Goal: Task Accomplishment & Management: Use online tool/utility

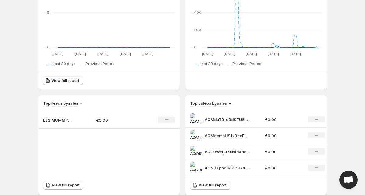
scroll to position [115, 0]
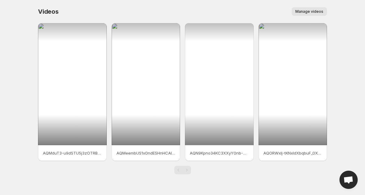
drag, startPoint x: 310, startPoint y: 12, endPoint x: 54, endPoint y: 139, distance: 285.4
click at [54, 139] on div "Videos. This page is ready Videos Manage videos More actions Manage videos AQMd…" at bounding box center [182, 94] width 303 height 189
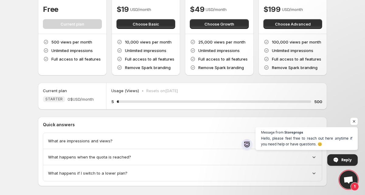
scroll to position [58, 0]
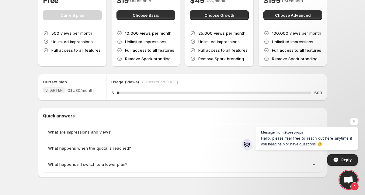
click at [91, 127] on div "What are impressions and views?" at bounding box center [182, 132] width 278 height 16
click at [355, 122] on span "Open chat" at bounding box center [354, 122] width 8 height 8
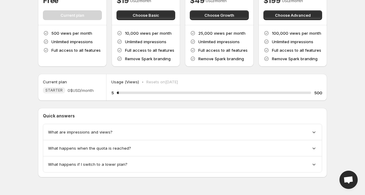
click at [315, 133] on icon at bounding box center [314, 132] width 6 height 6
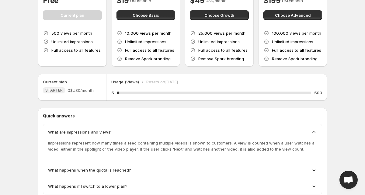
scroll to position [80, 0]
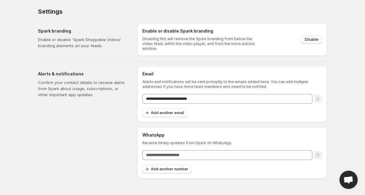
click at [308, 37] on span "Disable" at bounding box center [311, 39] width 14 height 5
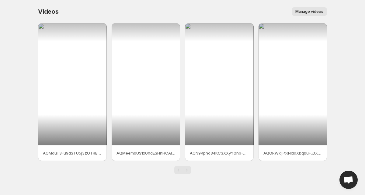
click at [159, 78] on div at bounding box center [146, 84] width 69 height 122
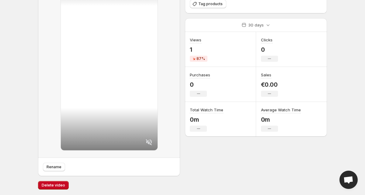
scroll to position [58, 0]
click at [53, 184] on span "Delete video" at bounding box center [53, 184] width 23 height 5
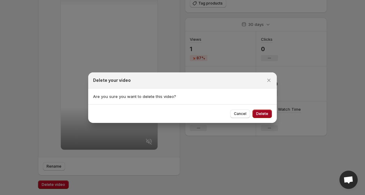
click at [258, 115] on span "Delete" at bounding box center [262, 113] width 12 height 5
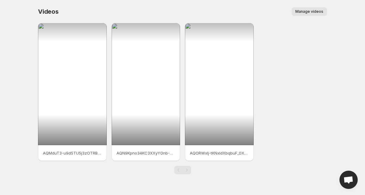
drag, startPoint x: 233, startPoint y: 57, endPoint x: 283, endPoint y: 53, distance: 50.3
click at [283, 53] on div "AQMduT3-u9dSTU5j3zOTRBfm_yaLBhO3hJ6cdgECeXXncOzn2o4RTnEZu5cq0swIsgGHJ61f-hJa9LJ…" at bounding box center [182, 92] width 289 height 138
click at [207, 60] on div at bounding box center [219, 84] width 69 height 122
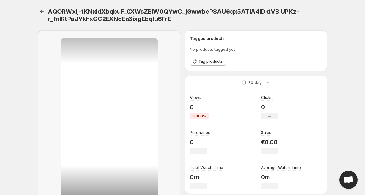
scroll to position [58, 0]
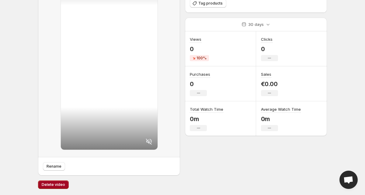
click at [54, 181] on button "Delete video" at bounding box center [53, 184] width 31 height 9
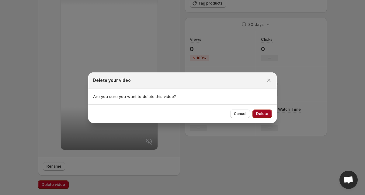
click at [257, 110] on button "Delete" at bounding box center [261, 113] width 19 height 9
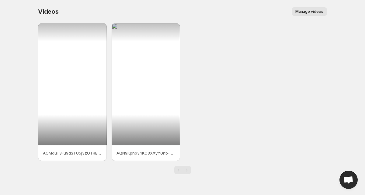
click at [84, 82] on div at bounding box center [72, 84] width 69 height 122
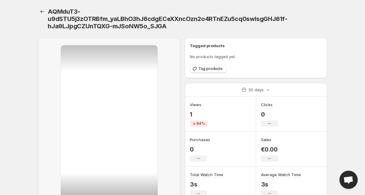
scroll to position [65, 0]
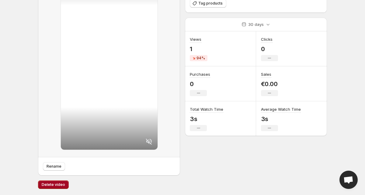
click at [49, 185] on span "Delete video" at bounding box center [53, 184] width 23 height 5
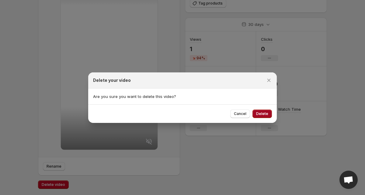
click at [268, 111] on button "Delete" at bounding box center [261, 113] width 19 height 9
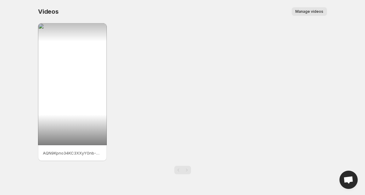
click at [170, 24] on div "AQN9Kpno34KC3XXyY0nb-9jB3SZWew9mSbBUL3u5Dfj7SHvV4tErZkcCgdEcYPonAS8mOmyZFQRGpeh…" at bounding box center [182, 92] width 289 height 138
click at [196, 40] on div "AQN9Kpno34KC3XXyY0nb-9jB3SZWew9mSbBUL3u5Dfj7SHvV4tErZkcCgdEcYPonAS8mOmyZFQRGpeh…" at bounding box center [182, 92] width 289 height 138
click at [307, 10] on span "Manage videos" at bounding box center [309, 11] width 28 height 5
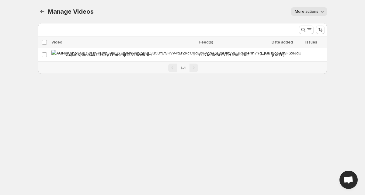
click at [312, 12] on span "More actions" at bounding box center [306, 11] width 24 height 5
click at [353, 64] on body "Home Feeds Videos Subscription Settings Manage Videos. This page is ready Manag…" at bounding box center [182, 97] width 365 height 195
click at [229, 59] on td "LES MUMMYS EN PARLENT" at bounding box center [233, 55] width 73 height 14
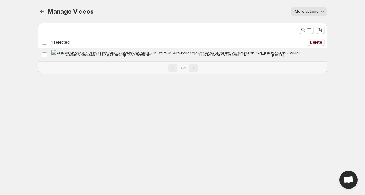
click at [316, 42] on span "Delete" at bounding box center [316, 42] width 12 height 5
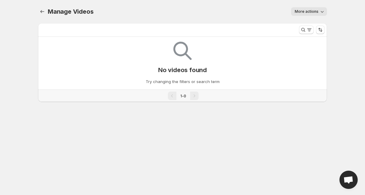
click at [304, 8] on button "More actions" at bounding box center [309, 11] width 36 height 9
click at [39, 12] on icon "Manage Videos" at bounding box center [42, 12] width 6 height 6
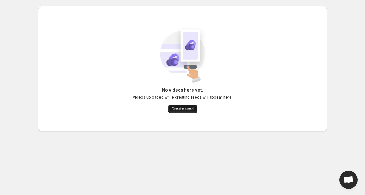
click at [183, 109] on span "Create feed" at bounding box center [182, 108] width 22 height 5
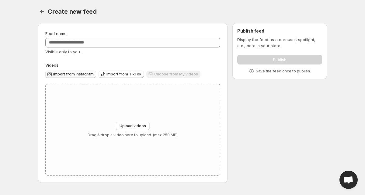
click at [67, 75] on span "Import from Instagram" at bounding box center [73, 74] width 40 height 5
click at [79, 74] on span "Import from Instagram" at bounding box center [73, 74] width 40 height 5
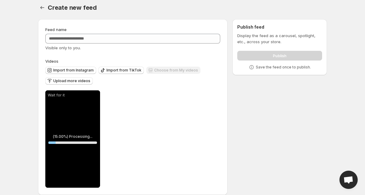
scroll to position [12, 0]
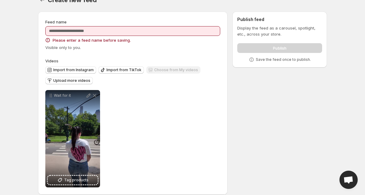
click at [84, 36] on div "Feed name Please enter a feed name before saving. Visible only to you." at bounding box center [132, 35] width 175 height 32
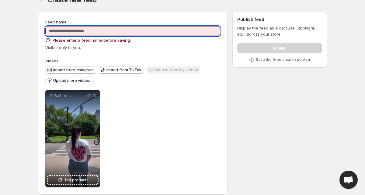
click at [84, 33] on input "Feed name" at bounding box center [132, 31] width 175 height 10
type input "**********"
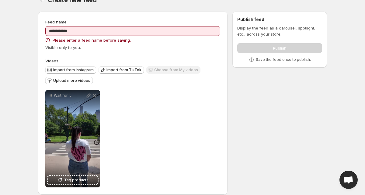
click at [83, 37] on span "Please enter a feed name before saving." at bounding box center [92, 40] width 78 height 6
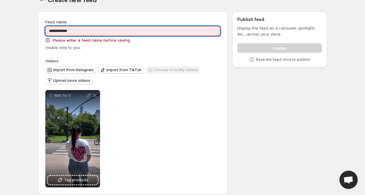
click at [83, 33] on input "**********" at bounding box center [132, 31] width 175 height 10
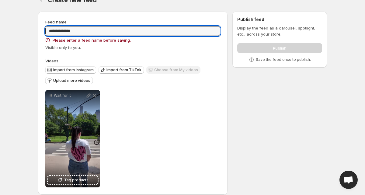
type input "**********"
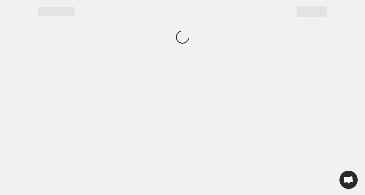
scroll to position [0, 0]
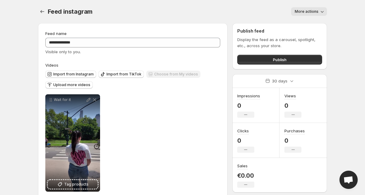
scroll to position [12, 0]
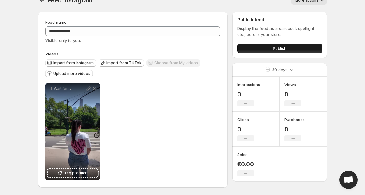
click at [291, 50] on button "Publish" at bounding box center [279, 48] width 85 height 10
